Goal: Information Seeking & Learning: Learn about a topic

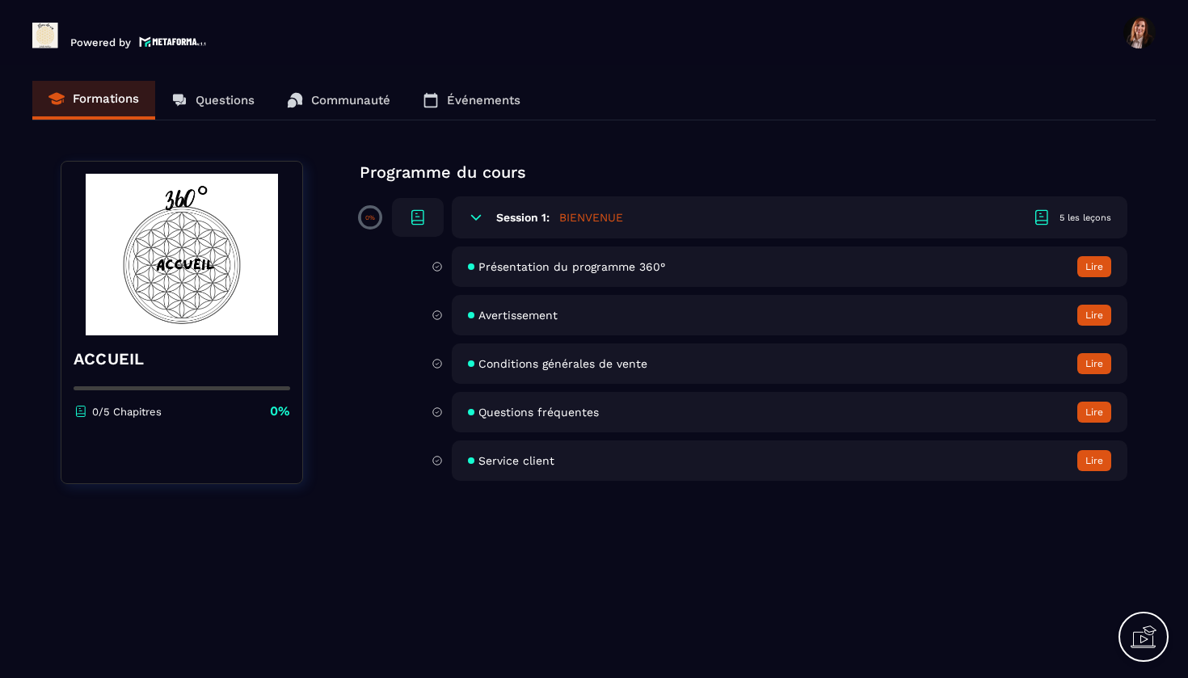
click at [544, 265] on span "Présentation du programme 360°" at bounding box center [571, 266] width 187 height 13
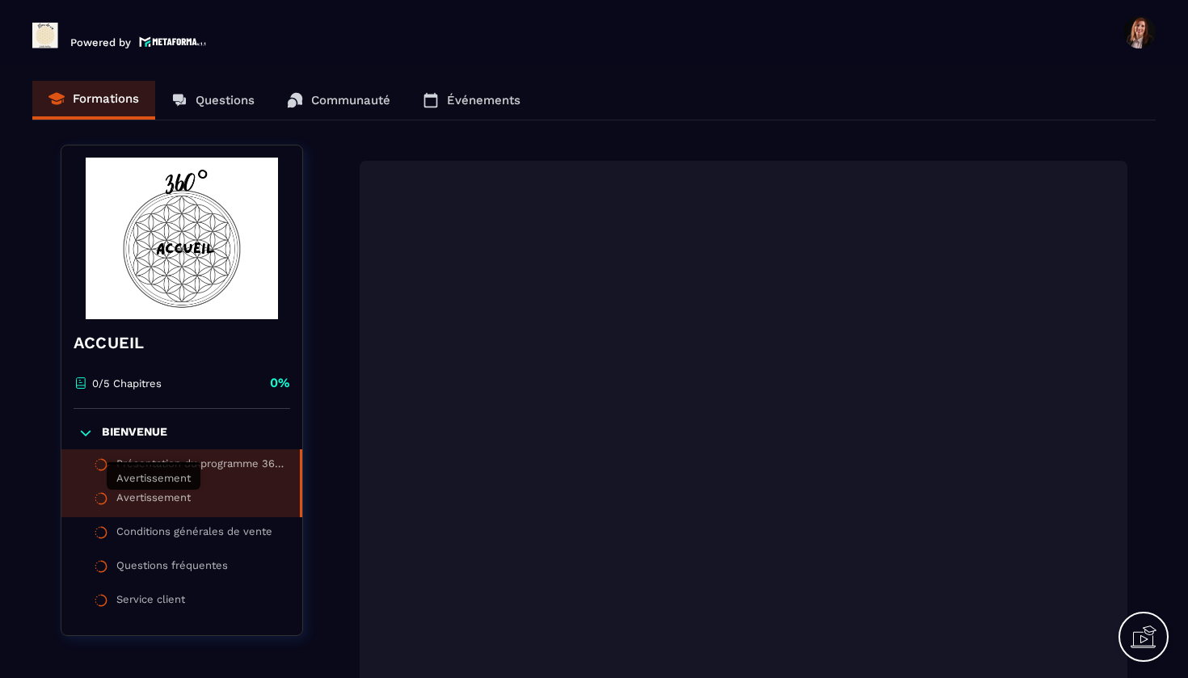
click at [150, 496] on div "Avertissement" at bounding box center [153, 500] width 74 height 18
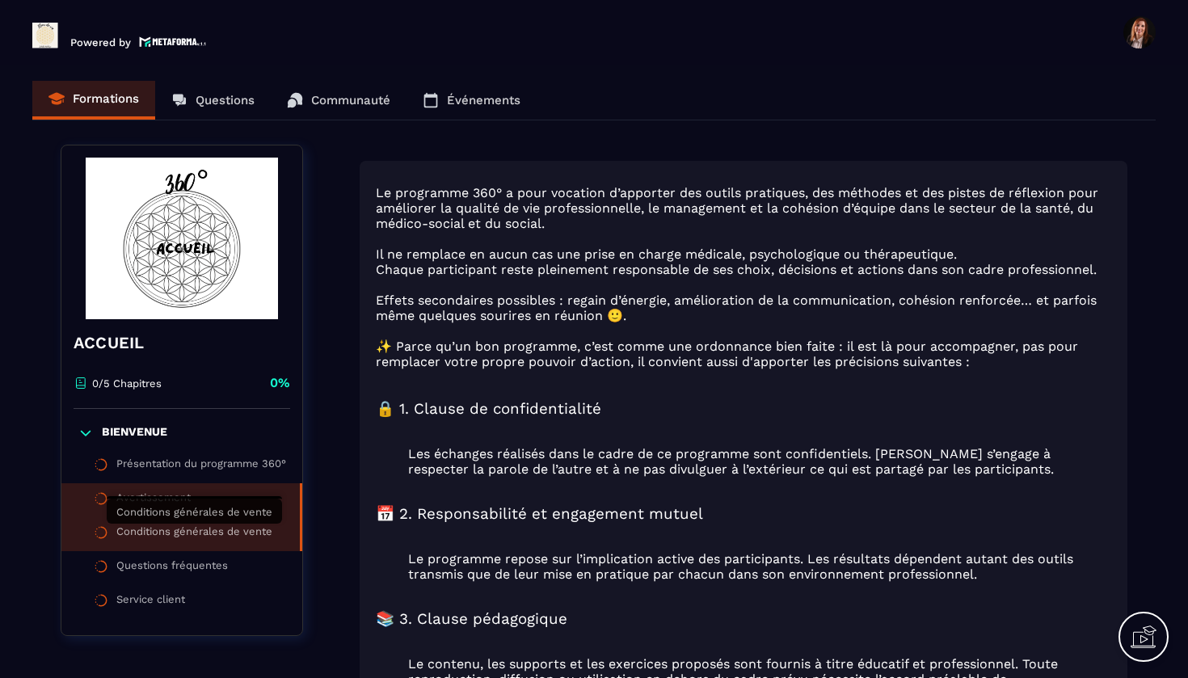
click at [163, 535] on div "Conditions générales de vente" at bounding box center [194, 534] width 156 height 18
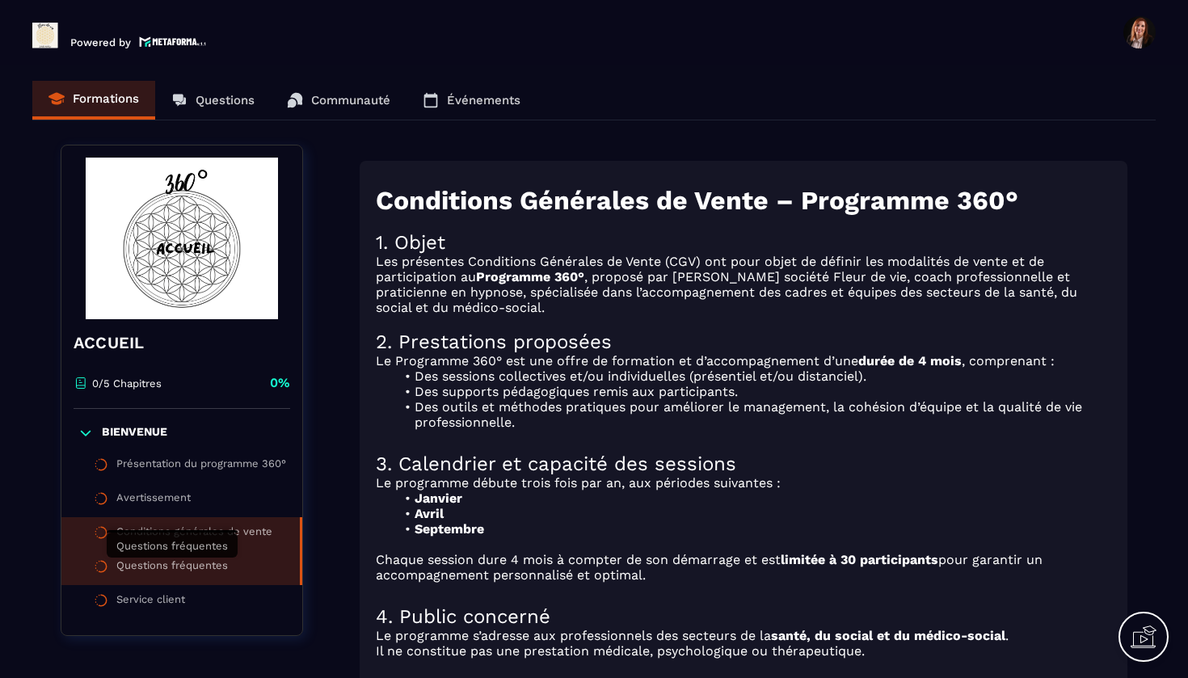
click at [156, 565] on div "Questions fréquentes" at bounding box center [171, 568] width 111 height 18
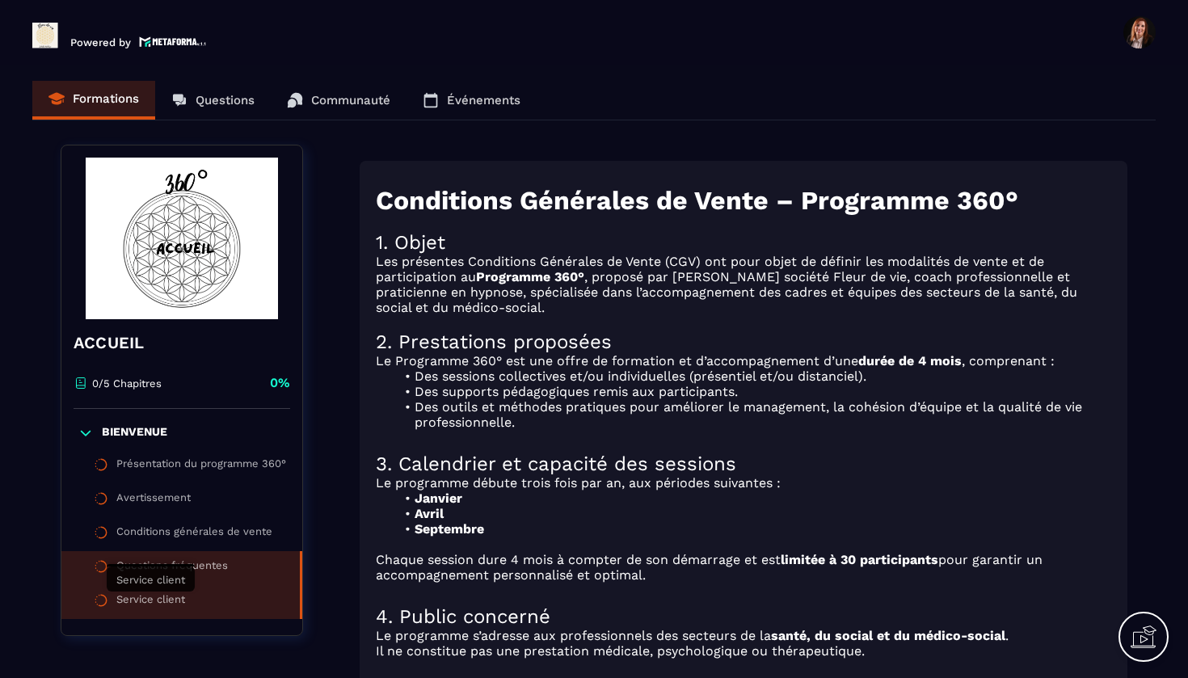
click at [156, 599] on div "Service client" at bounding box center [150, 602] width 69 height 18
